Goal: Navigation & Orientation: Find specific page/section

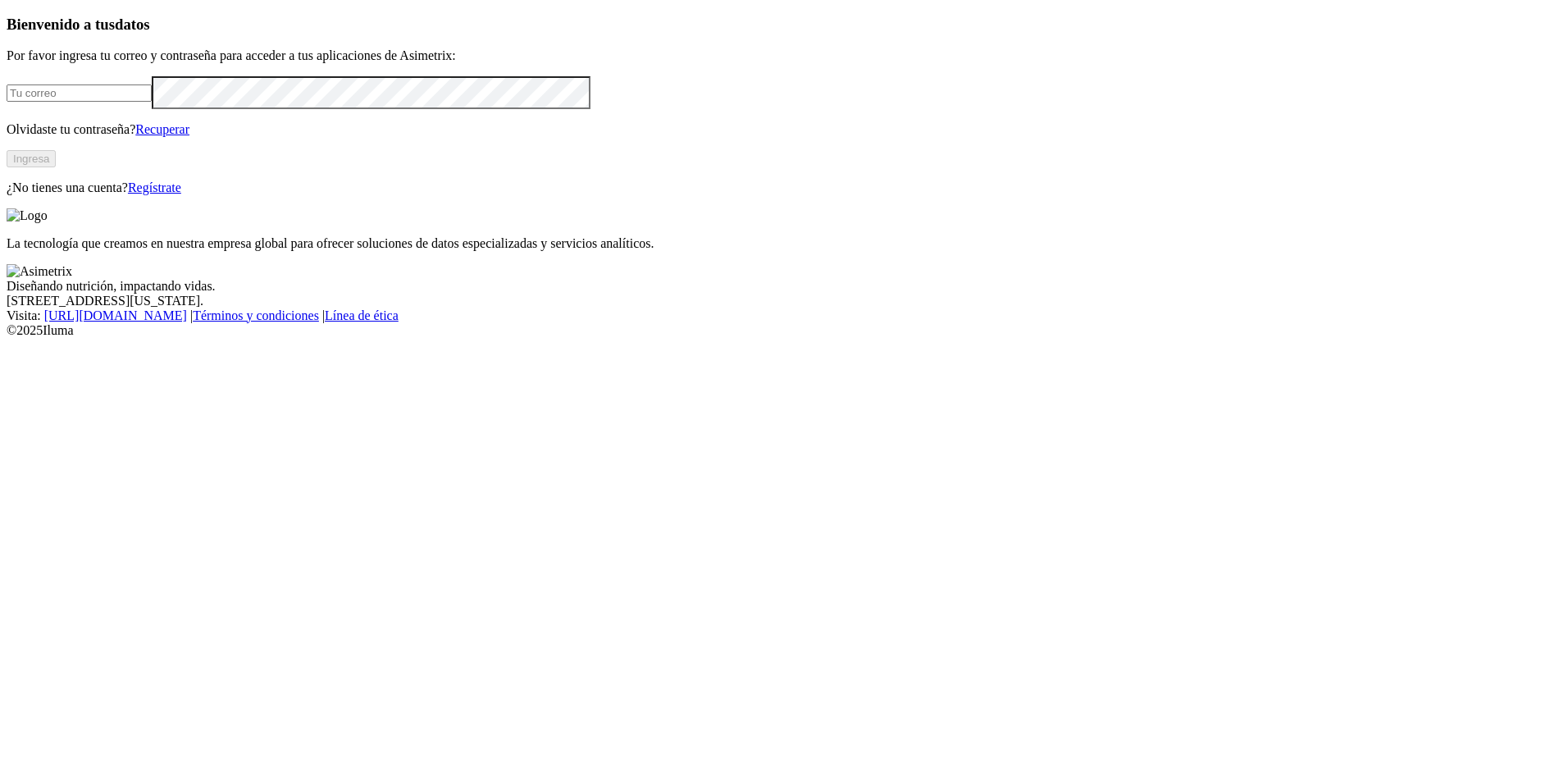
type input "jorgedcuevas@hotmail.com"
click at [56, 167] on button "Ingresa" at bounding box center [31, 158] width 50 height 17
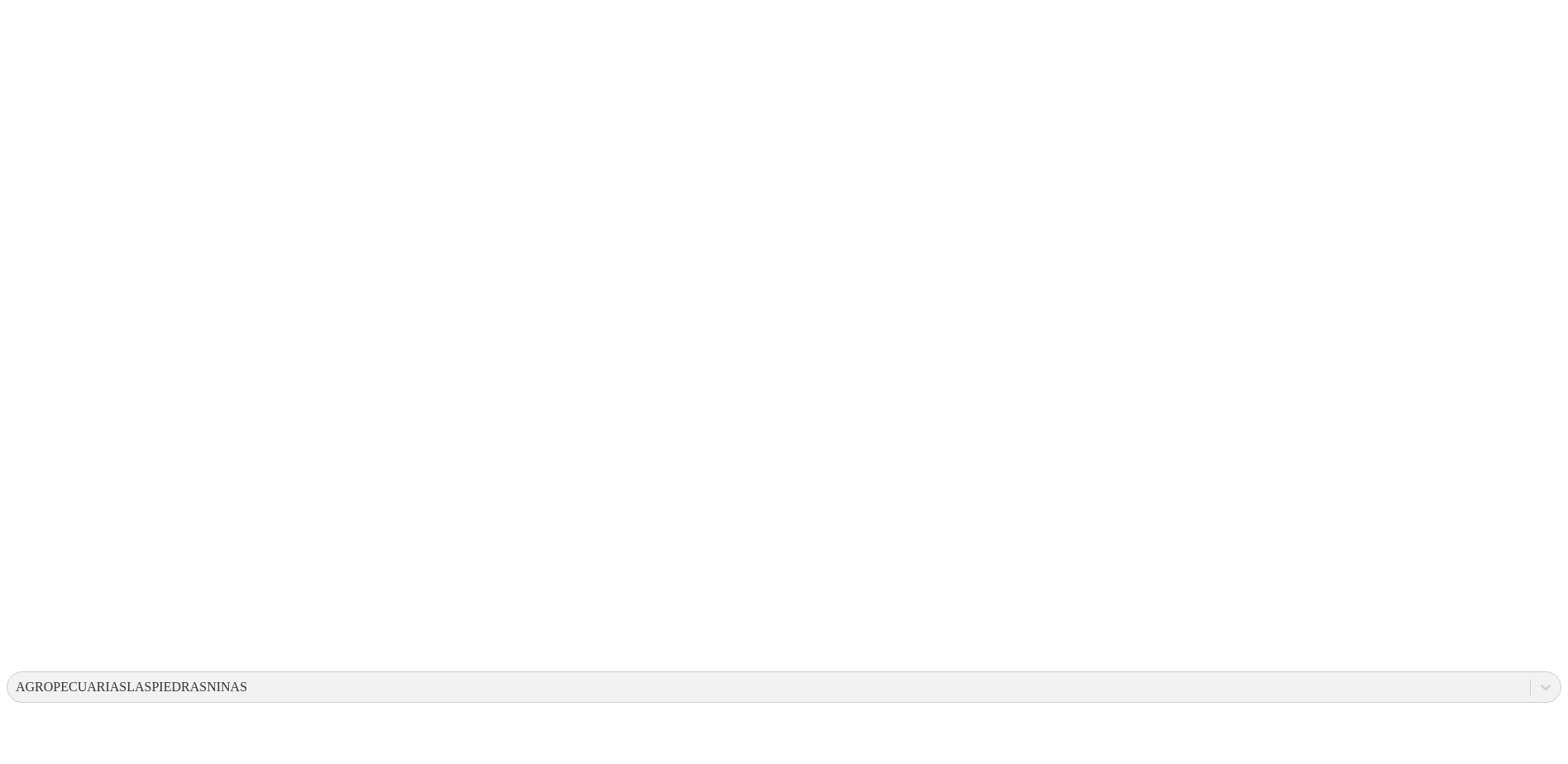
click at [31, 312] on icon at bounding box center [32, 338] width 52 height 52
